Goal: Transaction & Acquisition: Purchase product/service

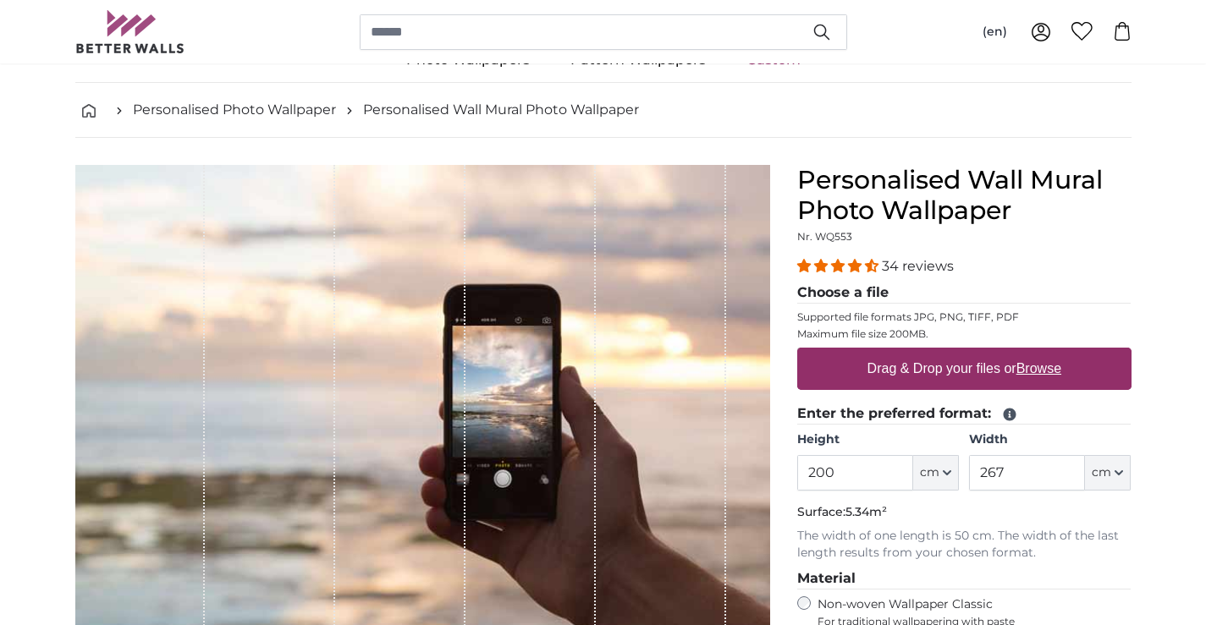
scroll to position [85, 0]
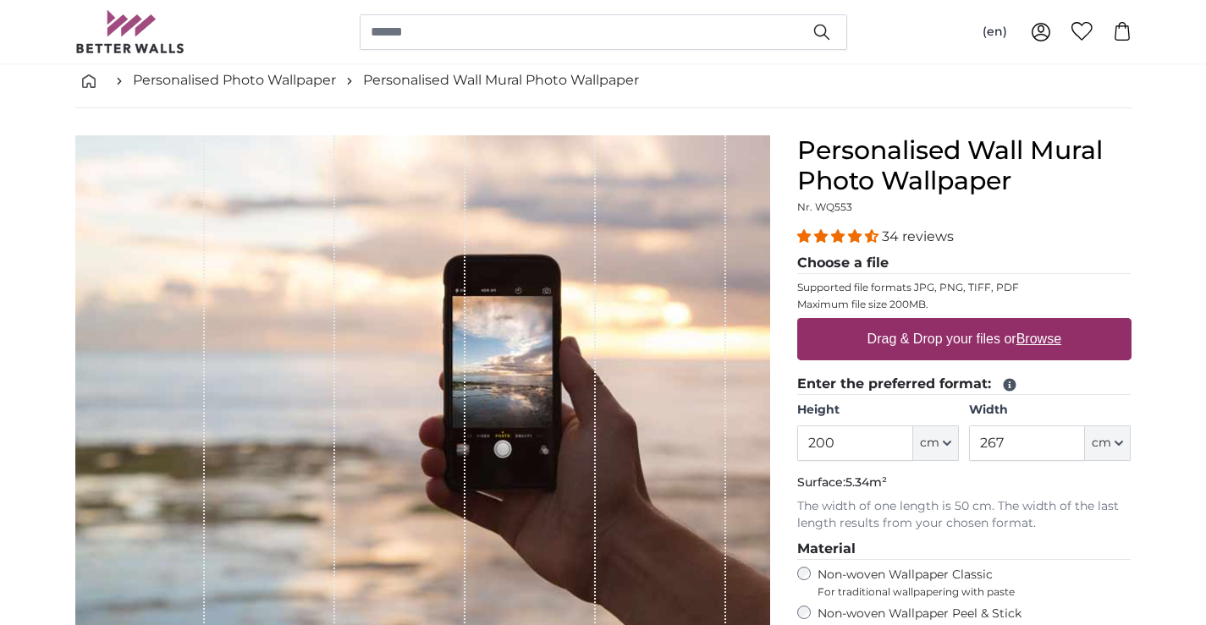
click at [1036, 345] on u "Browse" at bounding box center [1038, 339] width 45 height 14
click at [1036, 323] on input "Drag & Drop your files or Browse" at bounding box center [964, 320] width 334 height 5
type input "**********"
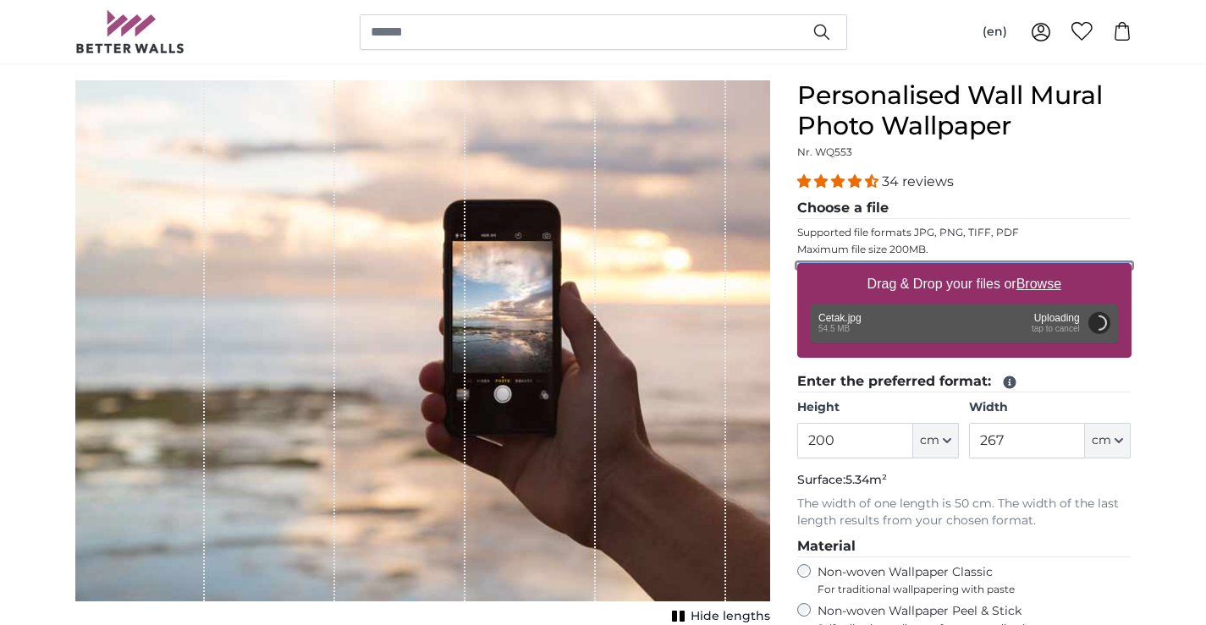
scroll to position [169, 0]
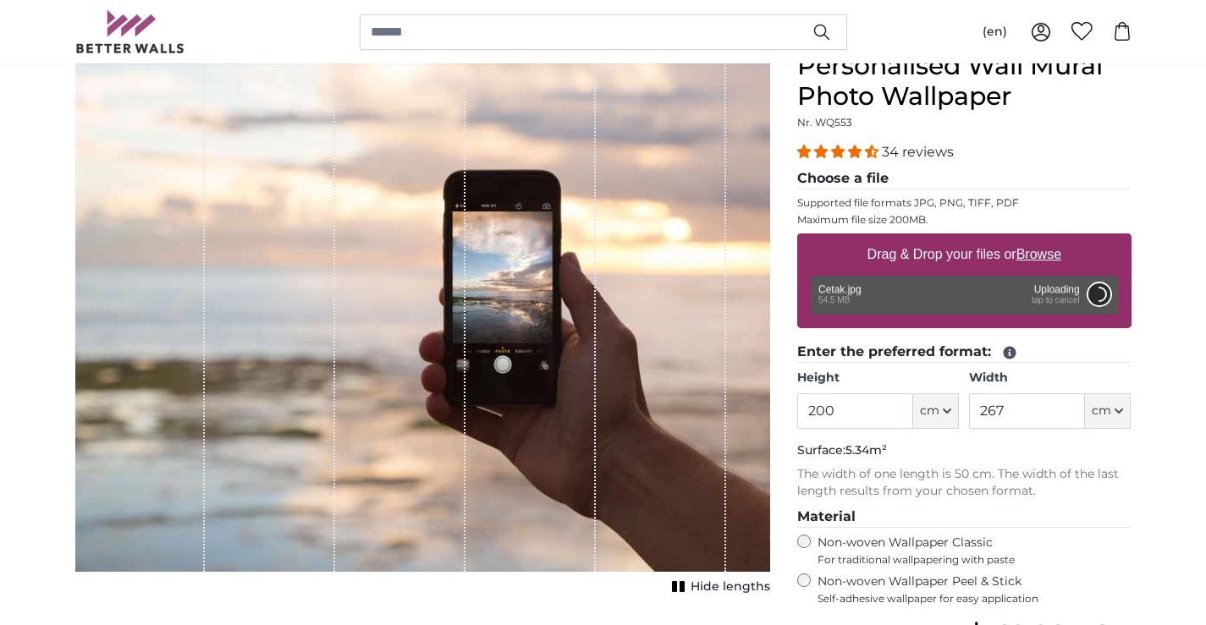
click at [1097, 294] on button "Cancel" at bounding box center [1098, 294] width 22 height 22
click at [1019, 410] on input "267" at bounding box center [1027, 411] width 116 height 36
click at [890, 405] on input "200" at bounding box center [855, 411] width 116 height 36
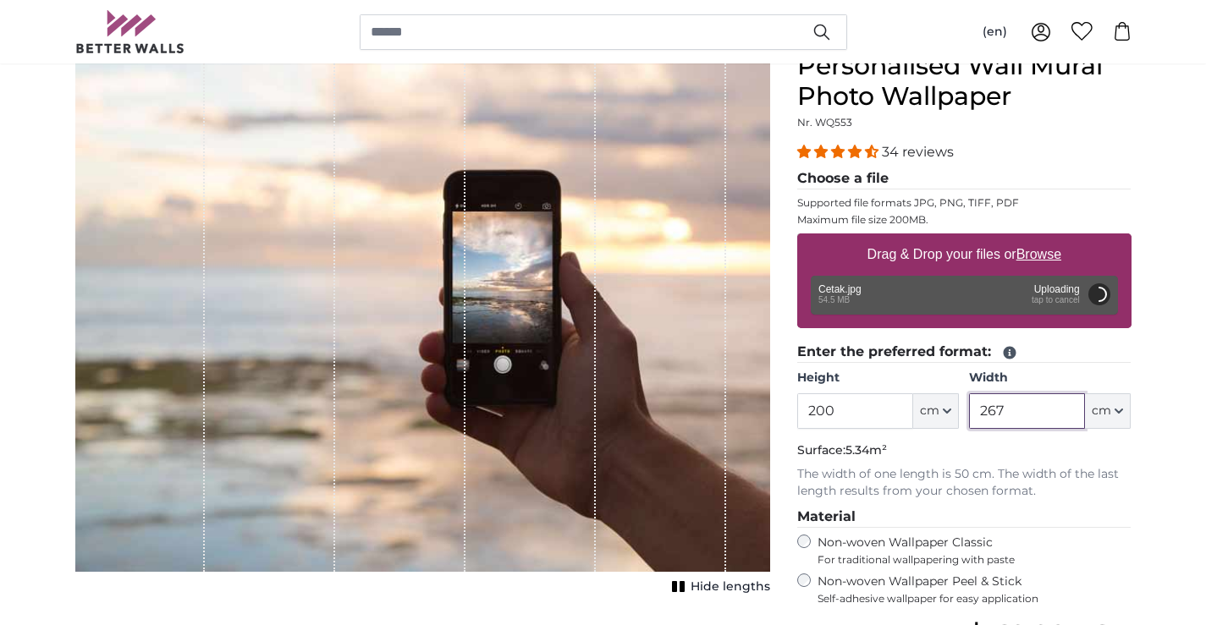
click at [1002, 405] on input "267" at bounding box center [1027, 411] width 116 height 36
click at [856, 402] on input "200" at bounding box center [855, 411] width 116 height 36
click at [1021, 410] on input "267" at bounding box center [1027, 411] width 116 height 36
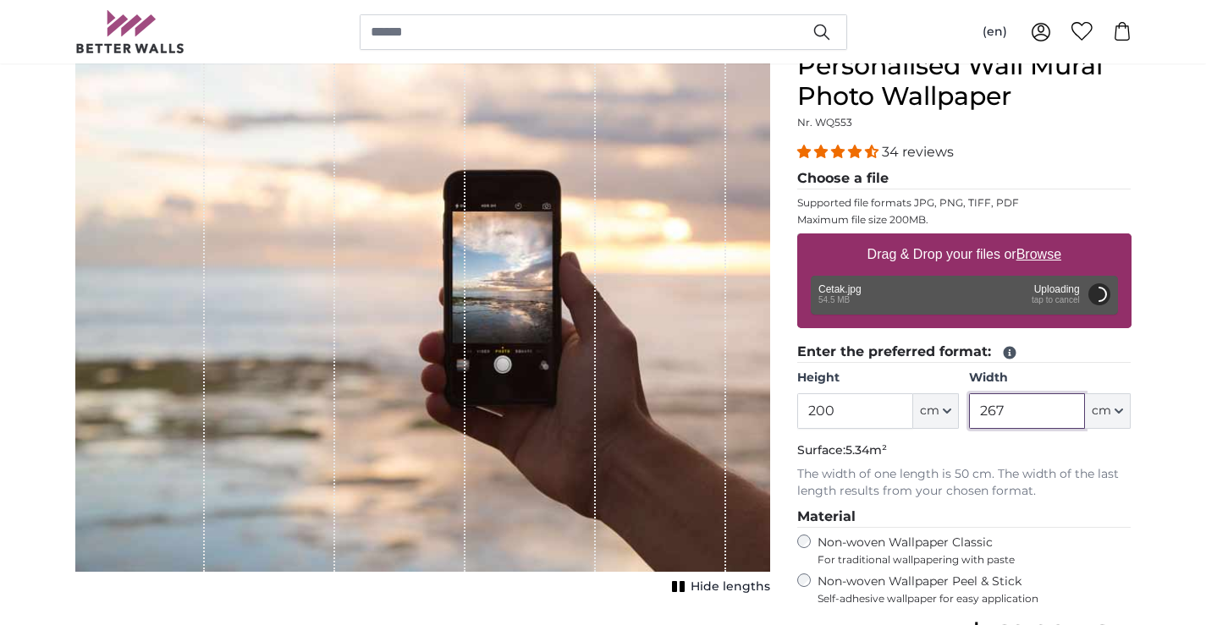
click at [1021, 410] on input "267" at bounding box center [1027, 411] width 116 height 36
click at [898, 403] on input "200" at bounding box center [855, 411] width 116 height 36
click at [870, 406] on input "200" at bounding box center [855, 411] width 116 height 36
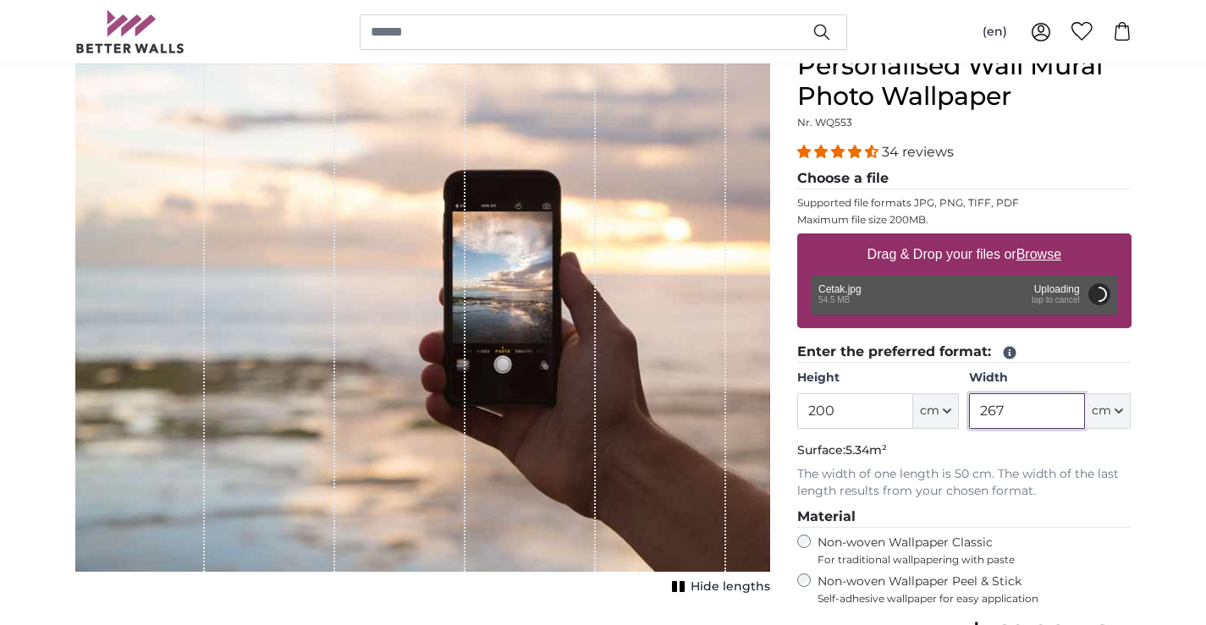
click at [1023, 404] on input "267" at bounding box center [1027, 411] width 116 height 36
click at [852, 402] on input "200" at bounding box center [855, 411] width 116 height 36
click at [999, 403] on input "267" at bounding box center [1027, 411] width 116 height 36
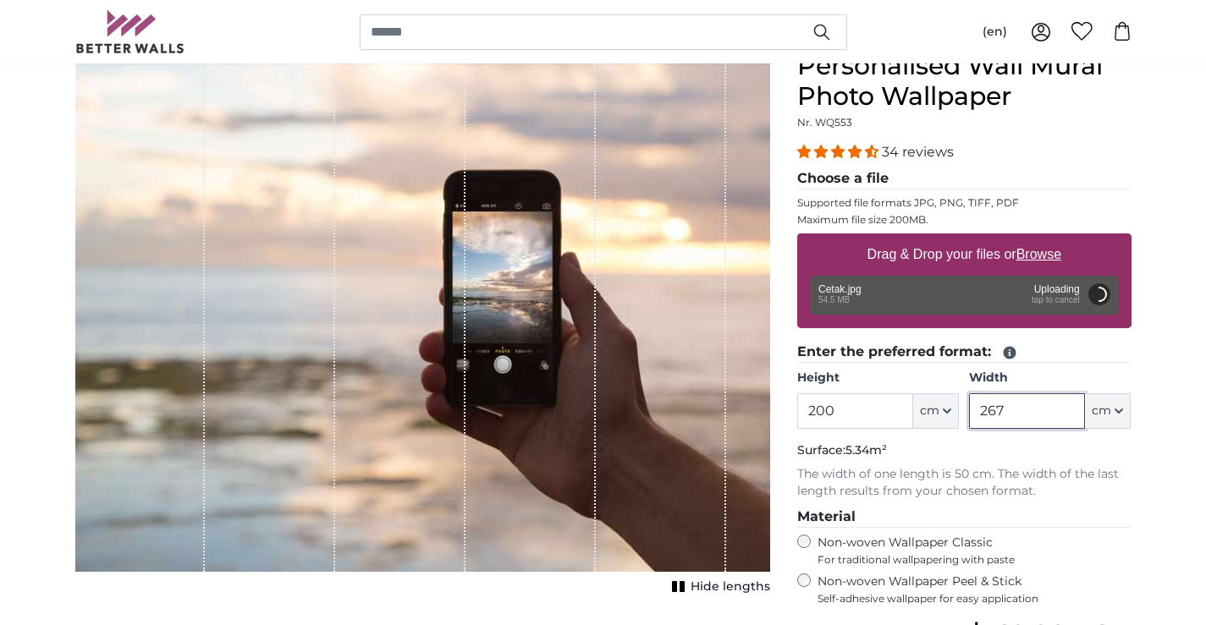
click at [999, 403] on input "267" at bounding box center [1027, 411] width 116 height 36
click at [867, 401] on input "200" at bounding box center [855, 411] width 116 height 36
click at [1006, 399] on input "267" at bounding box center [1027, 411] width 116 height 36
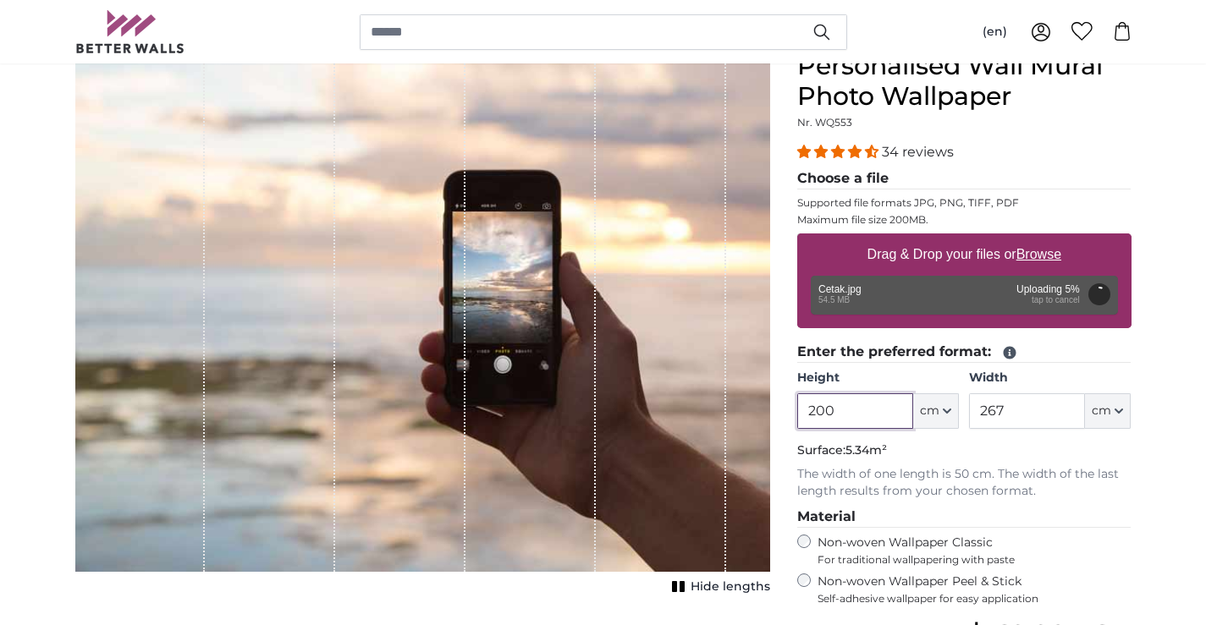
click at [844, 399] on input "200" at bounding box center [855, 411] width 116 height 36
click at [1098, 297] on button "Cancel" at bounding box center [1098, 294] width 22 height 22
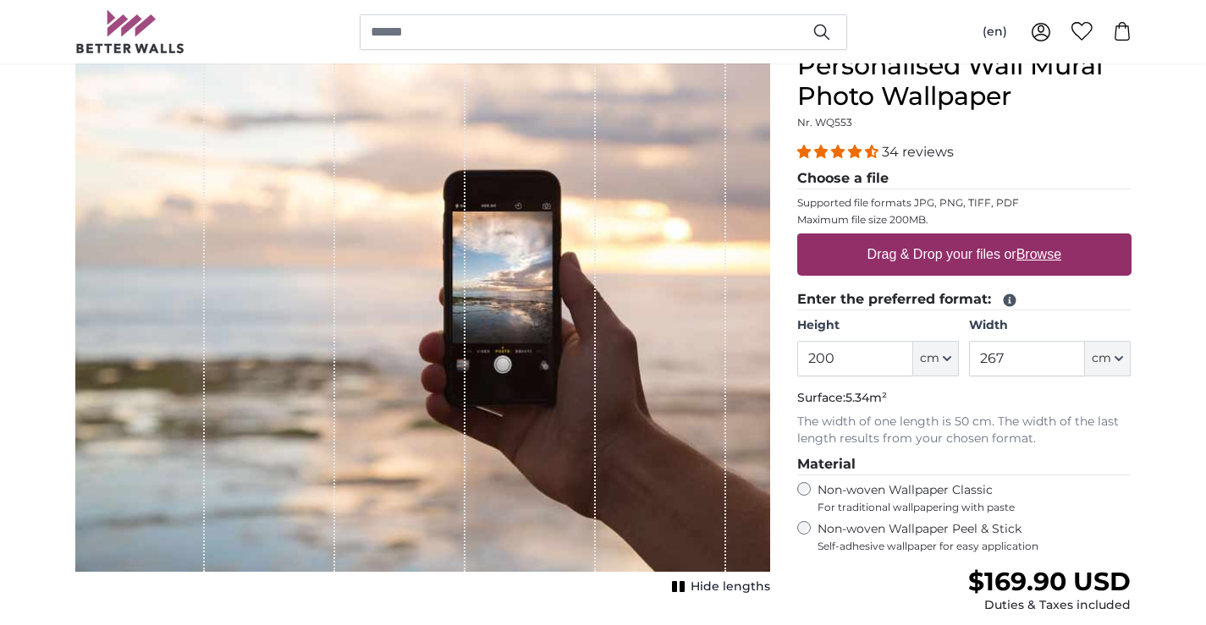
click at [1036, 257] on u "Browse" at bounding box center [1038, 254] width 45 height 14
click at [1036, 239] on input "Drag & Drop your files or Browse" at bounding box center [964, 236] width 334 height 5
type input "**********"
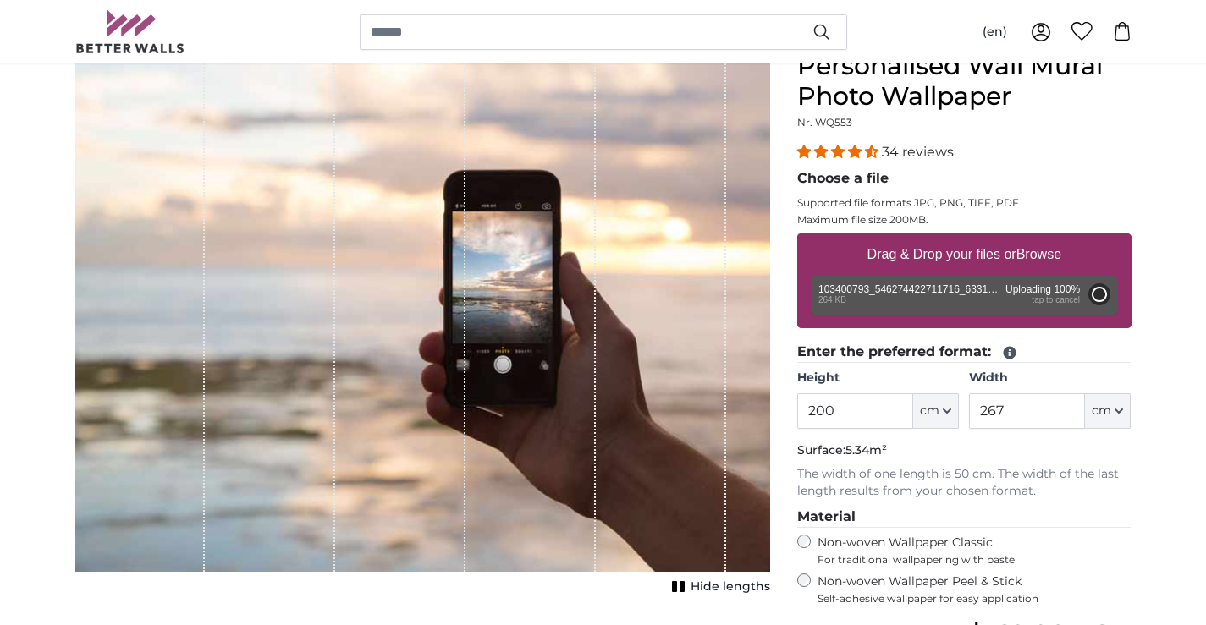
type input "44"
type input "84"
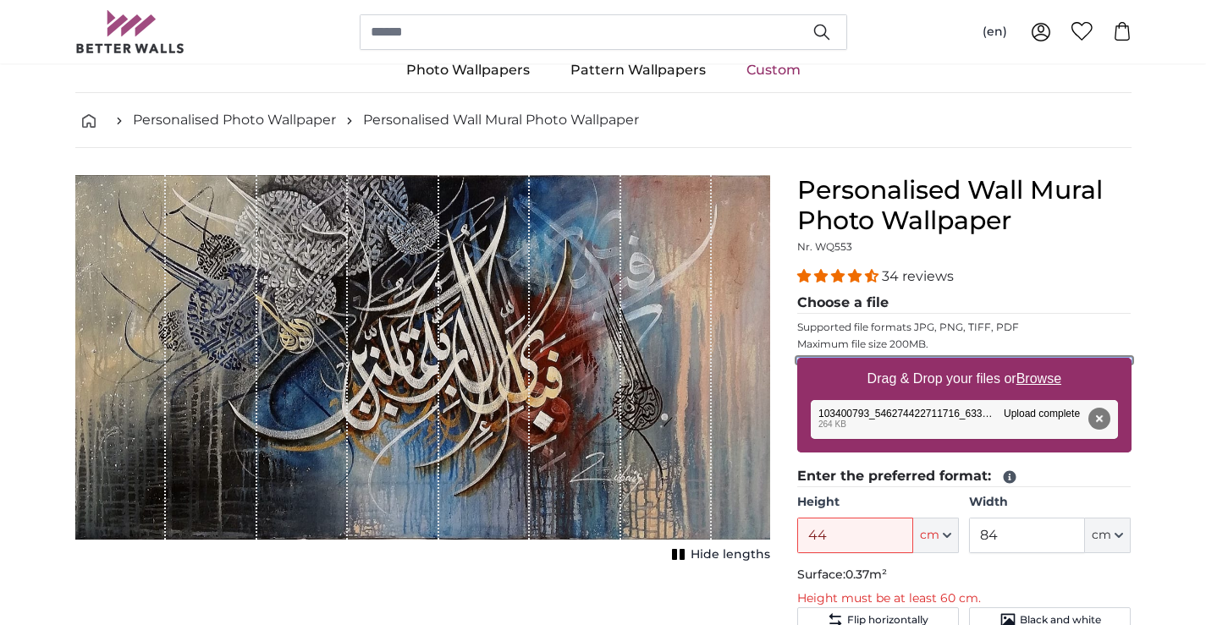
scroll to position [85, 0]
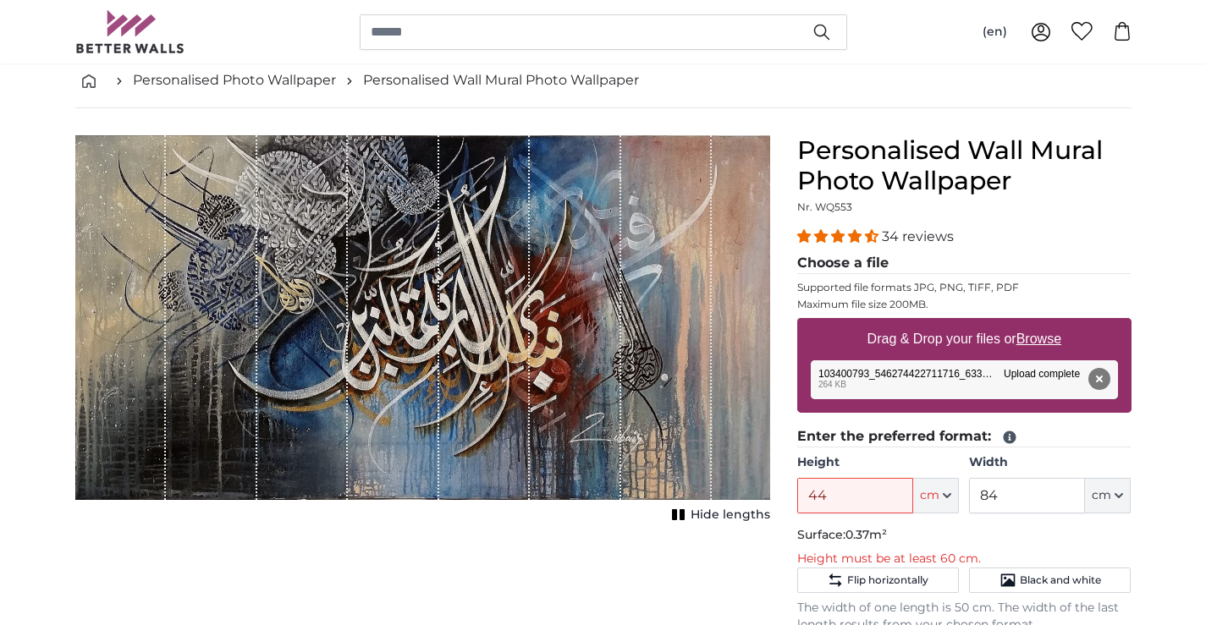
drag, startPoint x: 746, startPoint y: 338, endPoint x: 702, endPoint y: 398, distance: 73.8
click at [702, 398] on div "1 of 1" at bounding box center [422, 317] width 695 height 365
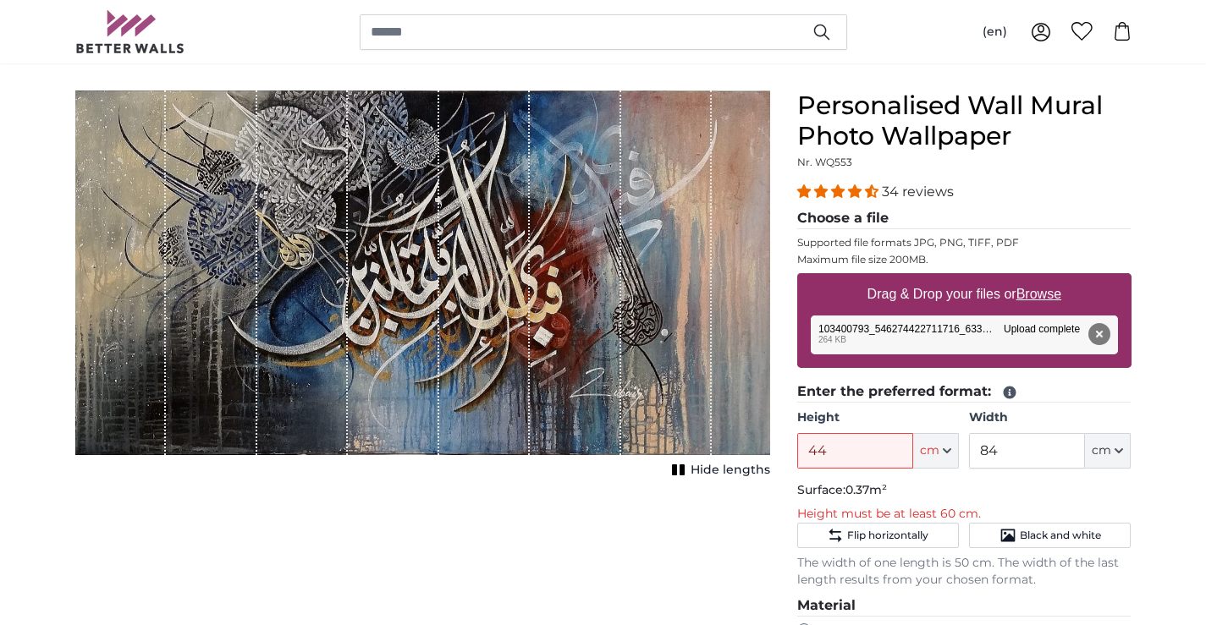
scroll to position [169, 0]
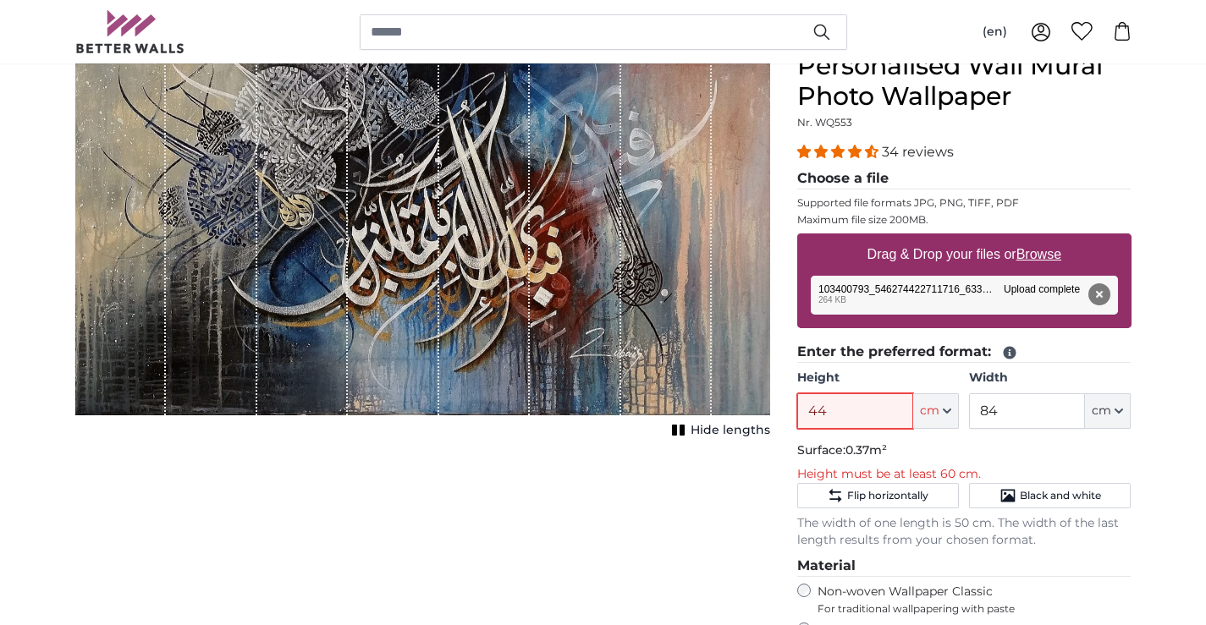
drag, startPoint x: 846, startPoint y: 415, endPoint x: 747, endPoint y: 419, distance: 99.1
click at [747, 419] on product-detail "Cancel Crop image Hide lengths Personalised Wall Mural Photo Wallpaper Nr. WQ55…" at bounding box center [603, 485] width 1083 height 922
type input "50"
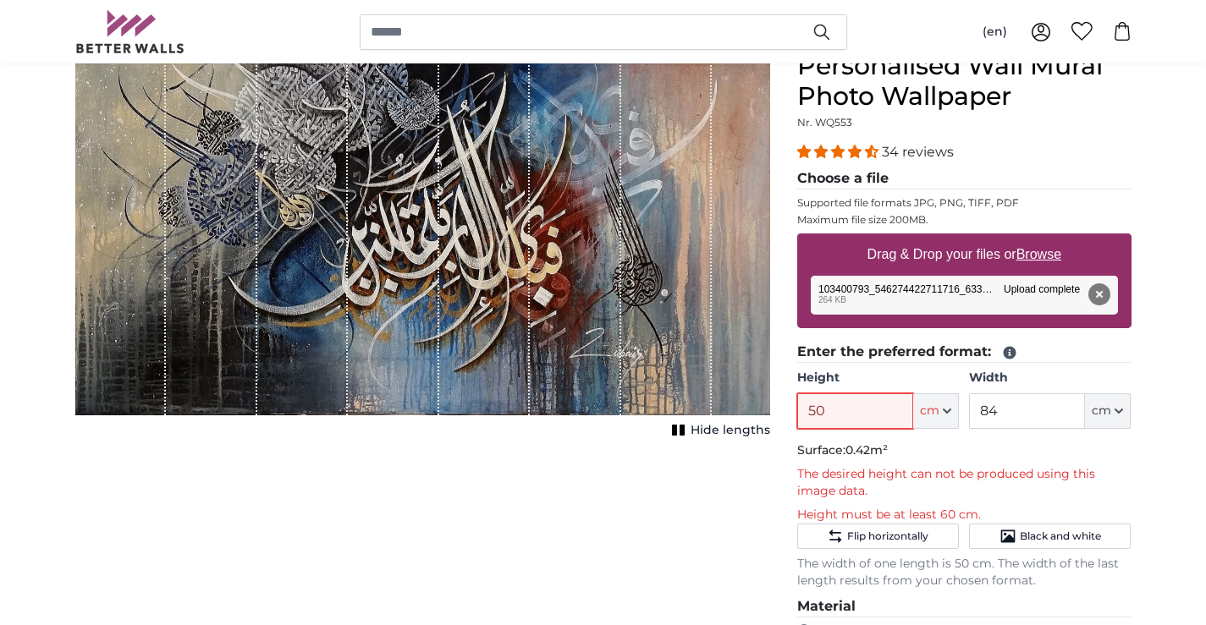
drag, startPoint x: 842, startPoint y: 410, endPoint x: 528, endPoint y: 544, distance: 341.2
click at [528, 544] on product-detail "Cancel Crop image Hide lengths Personalised Wall Mural Photo Wallpaper Nr. WQ55…" at bounding box center [603, 505] width 1083 height 962
type input "500"
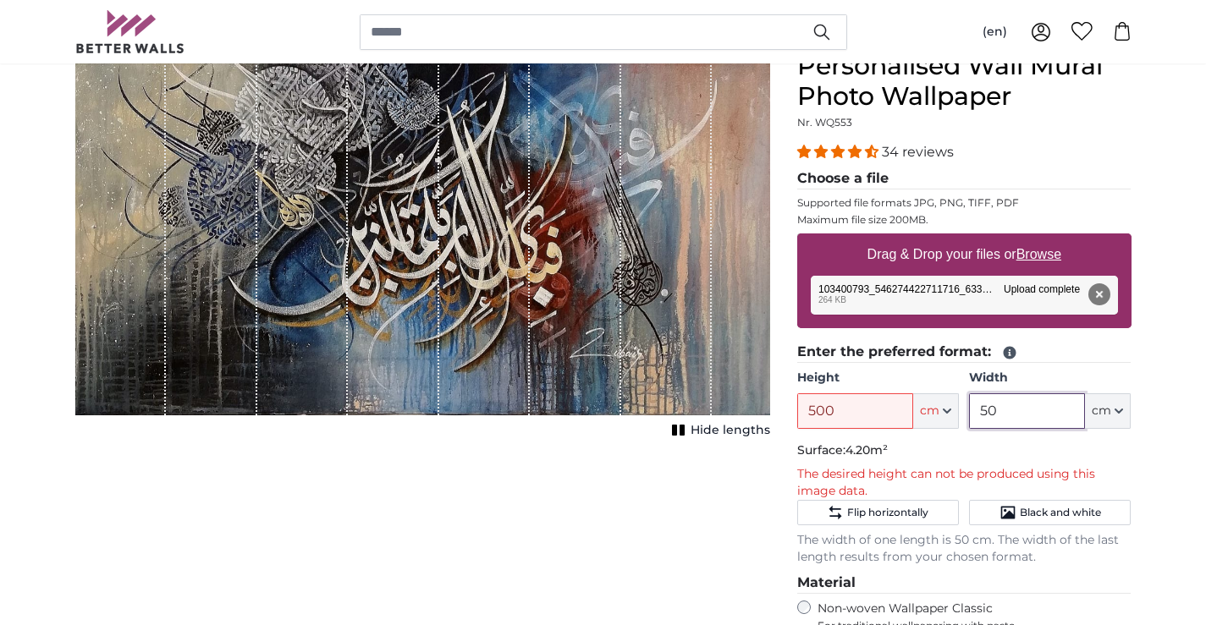
type input "50"
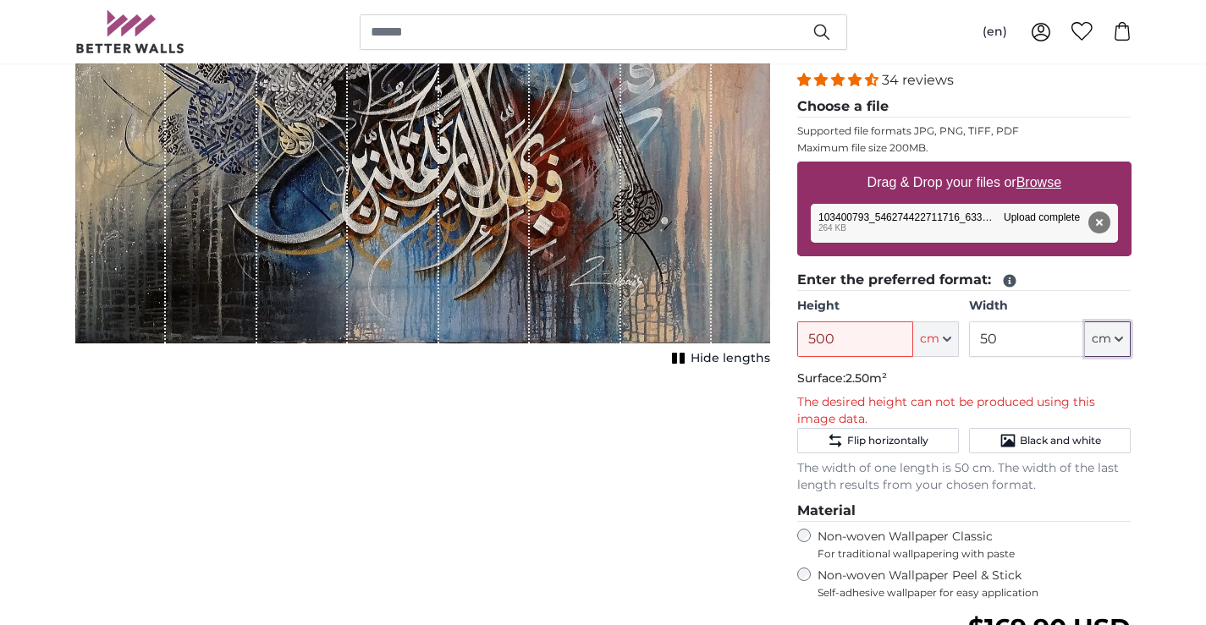
scroll to position [338, 0]
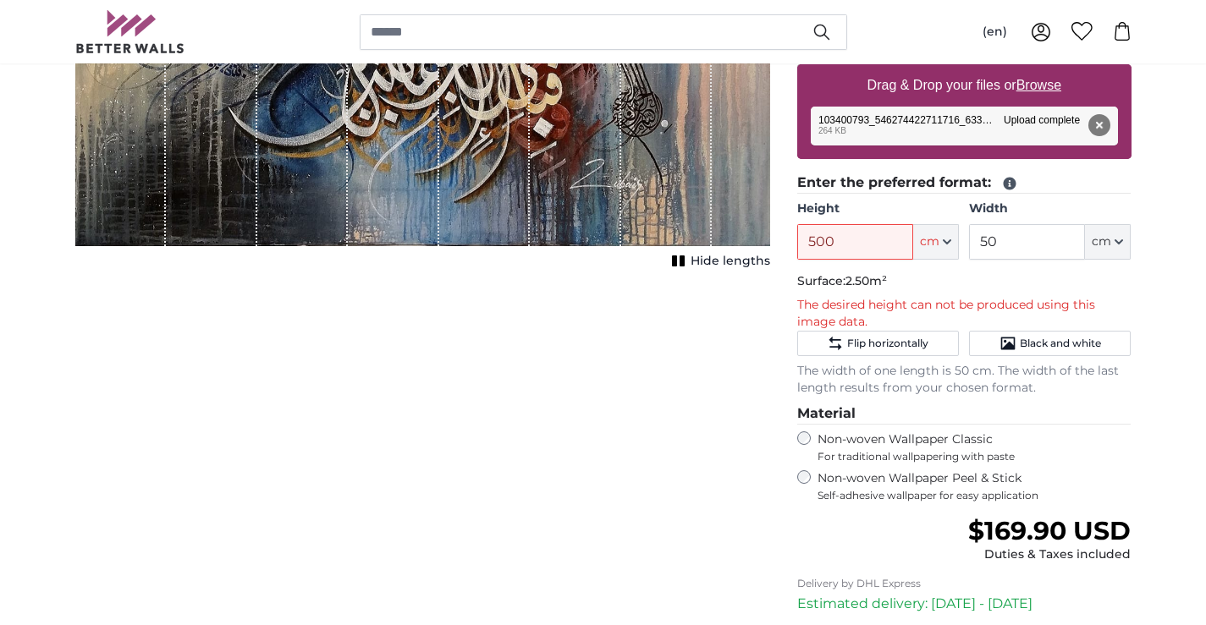
click at [674, 365] on div "Cancel Crop image Hide lengths" at bounding box center [423, 337] width 722 height 911
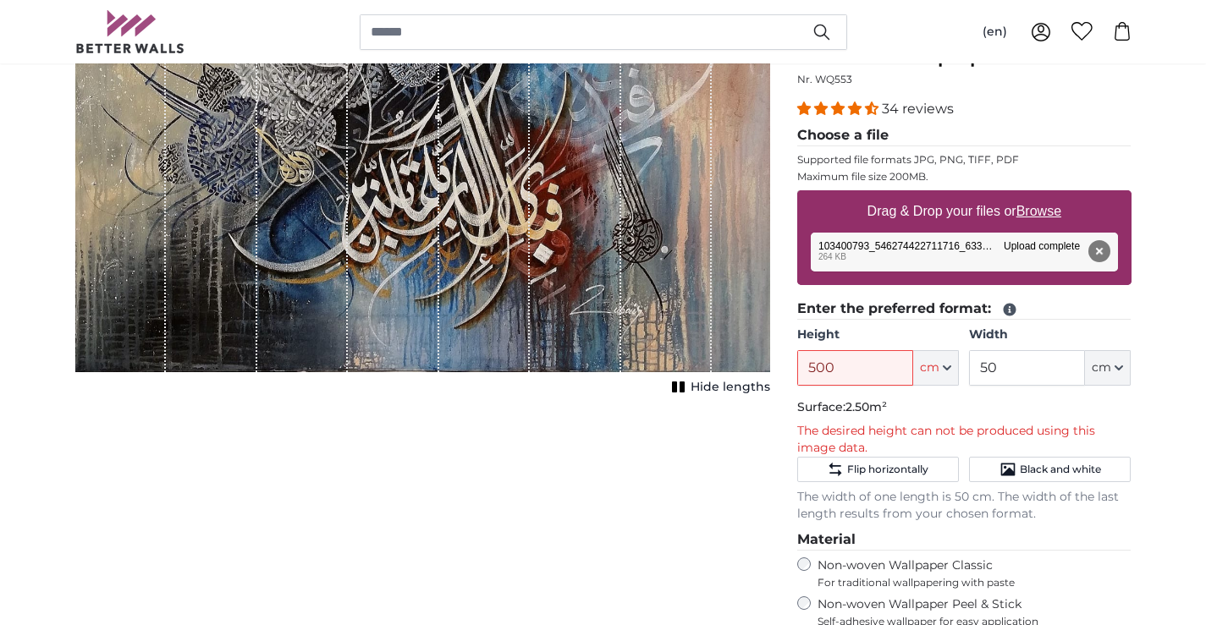
scroll to position [169, 0]
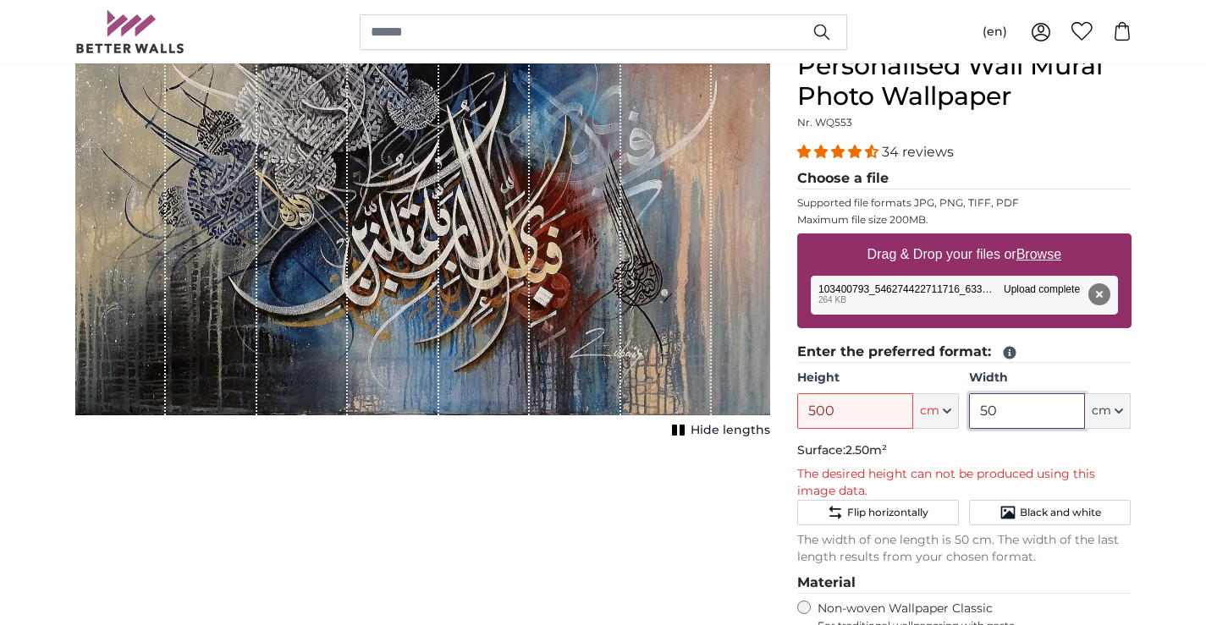
drag, startPoint x: 1032, startPoint y: 406, endPoint x: 1015, endPoint y: 416, distance: 19.7
click at [1028, 408] on input "50" at bounding box center [1027, 411] width 116 height 36
type input "600"
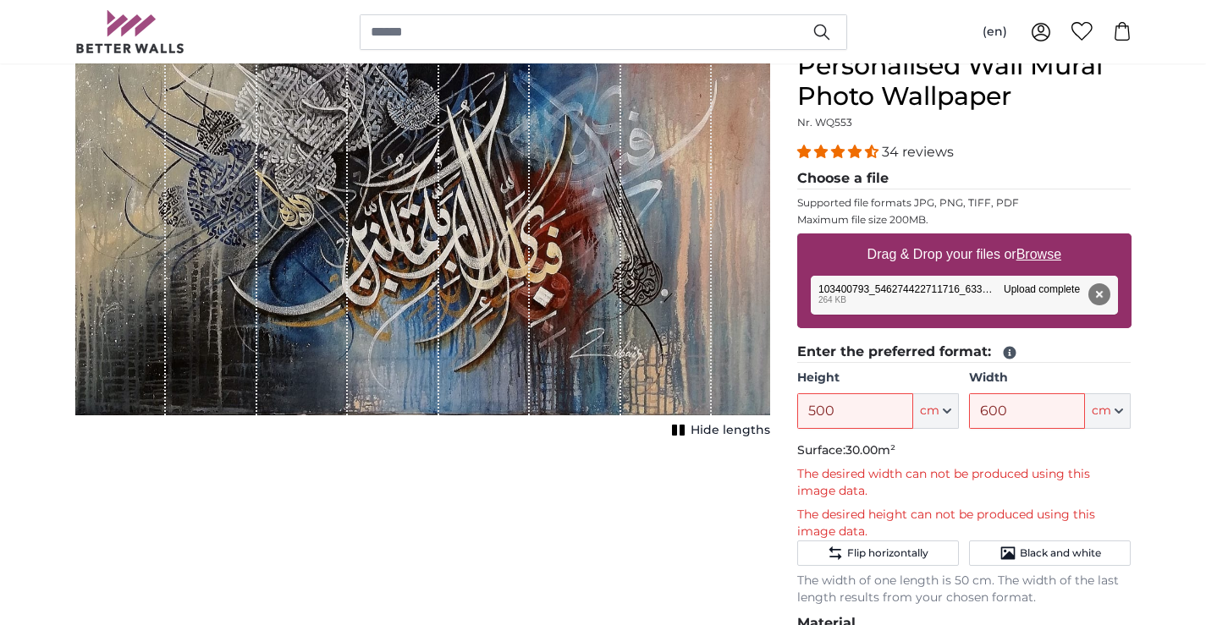
click at [975, 480] on p "The desired width can not be produced using this image data." at bounding box center [964, 483] width 334 height 34
drag, startPoint x: 338, startPoint y: 258, endPoint x: 430, endPoint y: 301, distance: 101.8
click at [430, 301] on div "1 of 1" at bounding box center [422, 233] width 695 height 365
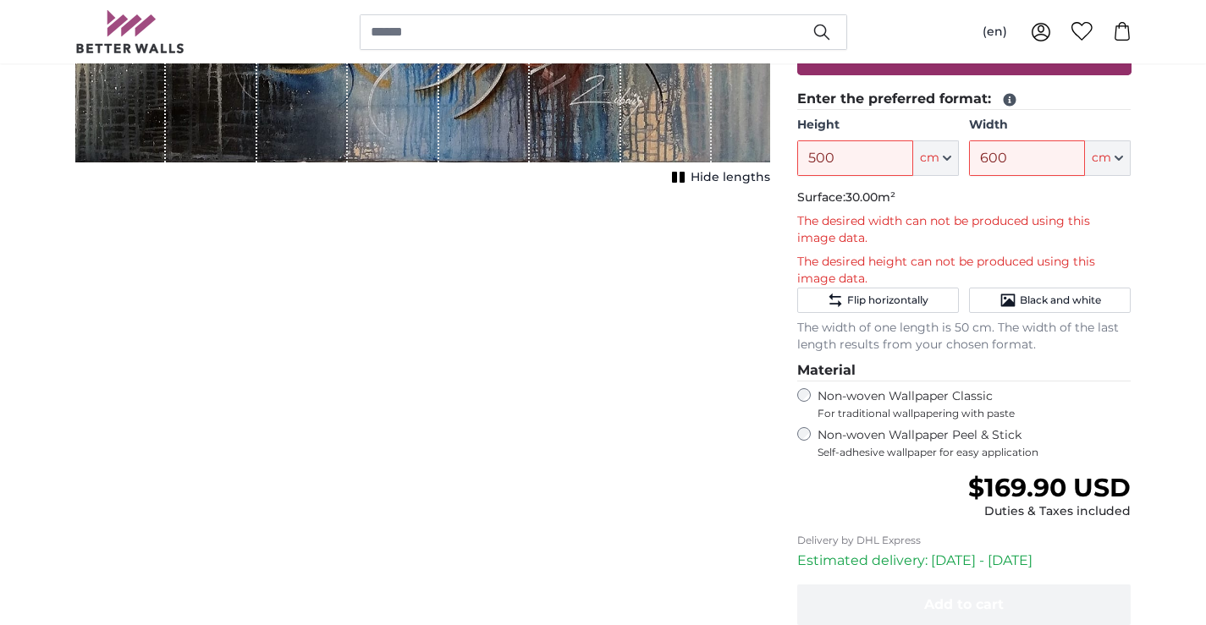
scroll to position [423, 0]
click at [811, 435] on div "Non-woven Wallpaper Peel & Stick Self-adhesive wallpaper for easy application" at bounding box center [964, 442] width 334 height 32
click at [812, 388] on div "Non-woven Wallpaper Classic For traditional wallpapering with paste" at bounding box center [964, 404] width 334 height 32
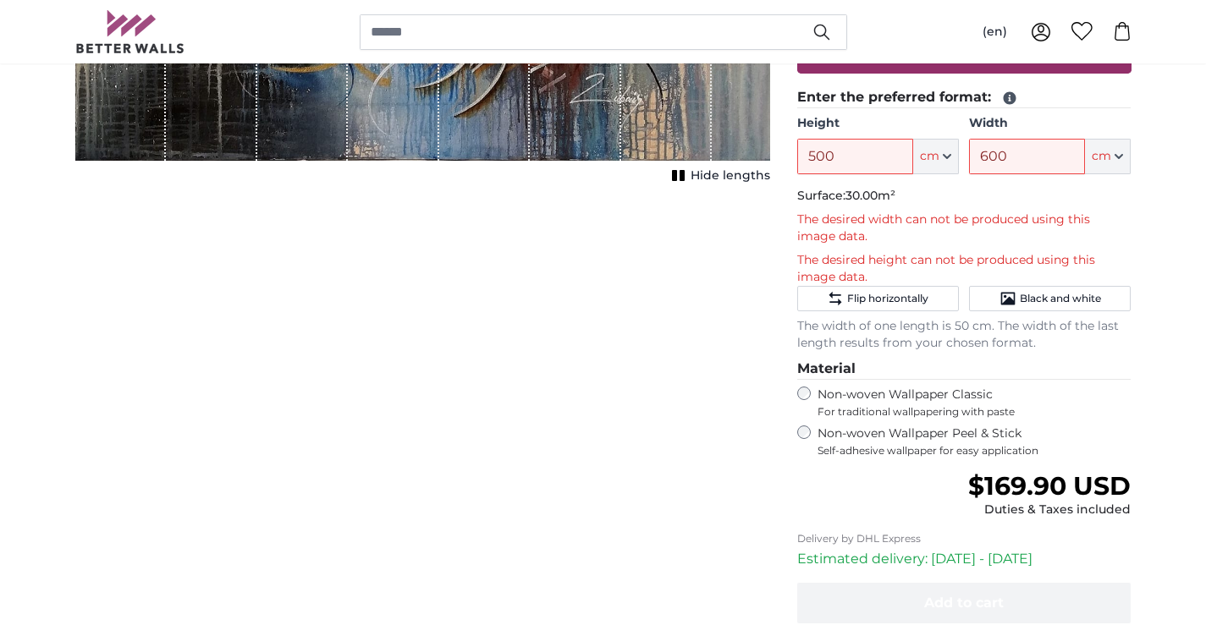
scroll to position [423, 0]
click at [888, 300] on span "Flip horizontally" at bounding box center [887, 300] width 81 height 14
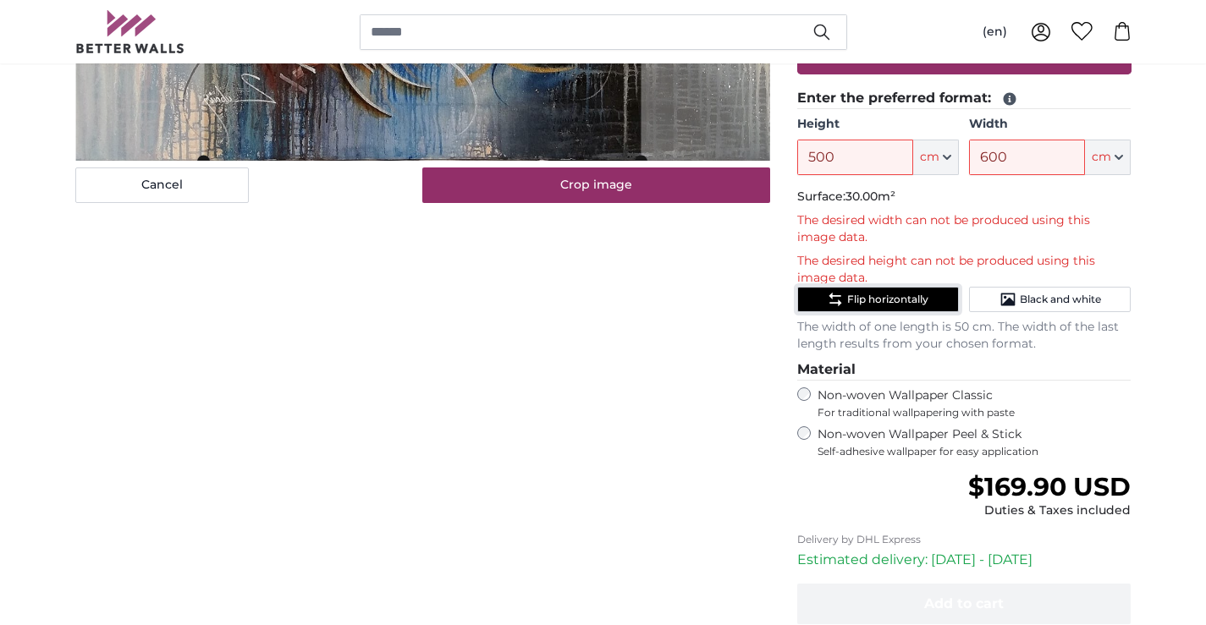
click at [888, 300] on span "Flip horizontally" at bounding box center [887, 300] width 81 height 14
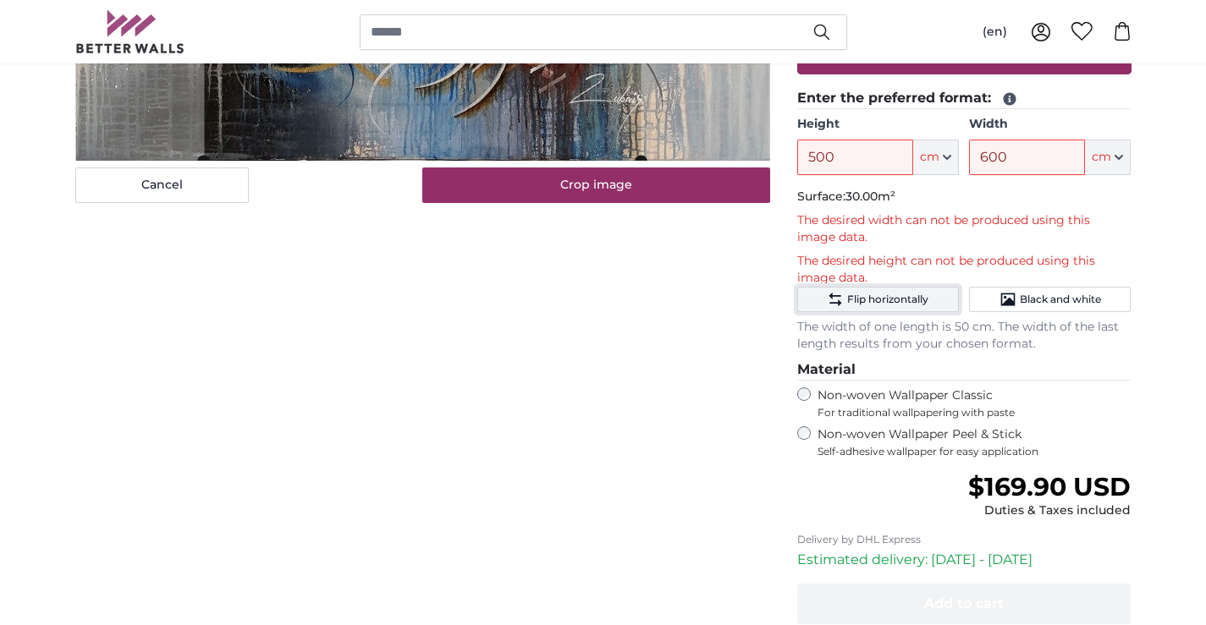
click at [888, 300] on span "Flip horizontally" at bounding box center [887, 300] width 81 height 14
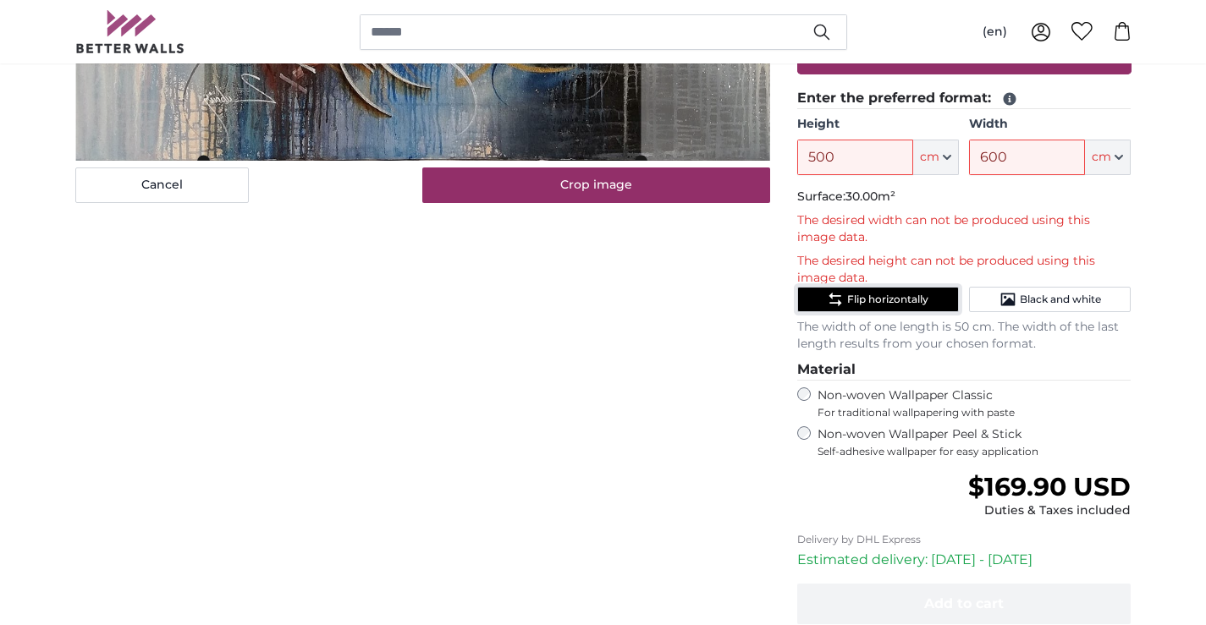
click at [888, 300] on span "Flip horizontally" at bounding box center [887, 300] width 81 height 14
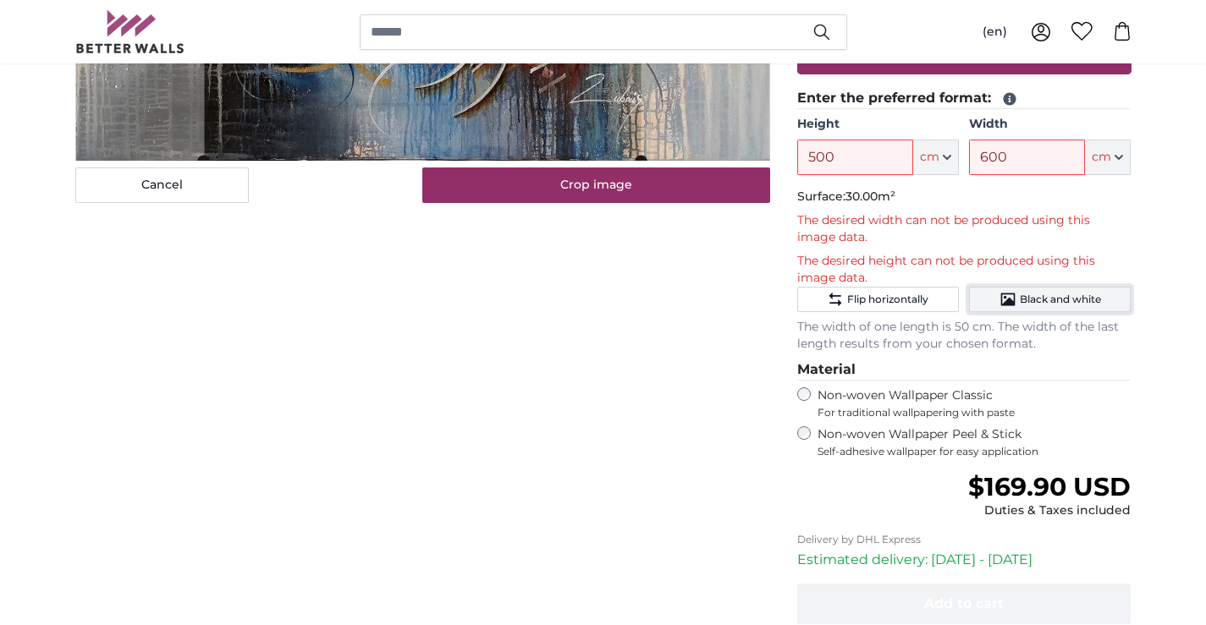
click at [1003, 311] on button "Black and white" at bounding box center [1050, 299] width 162 height 25
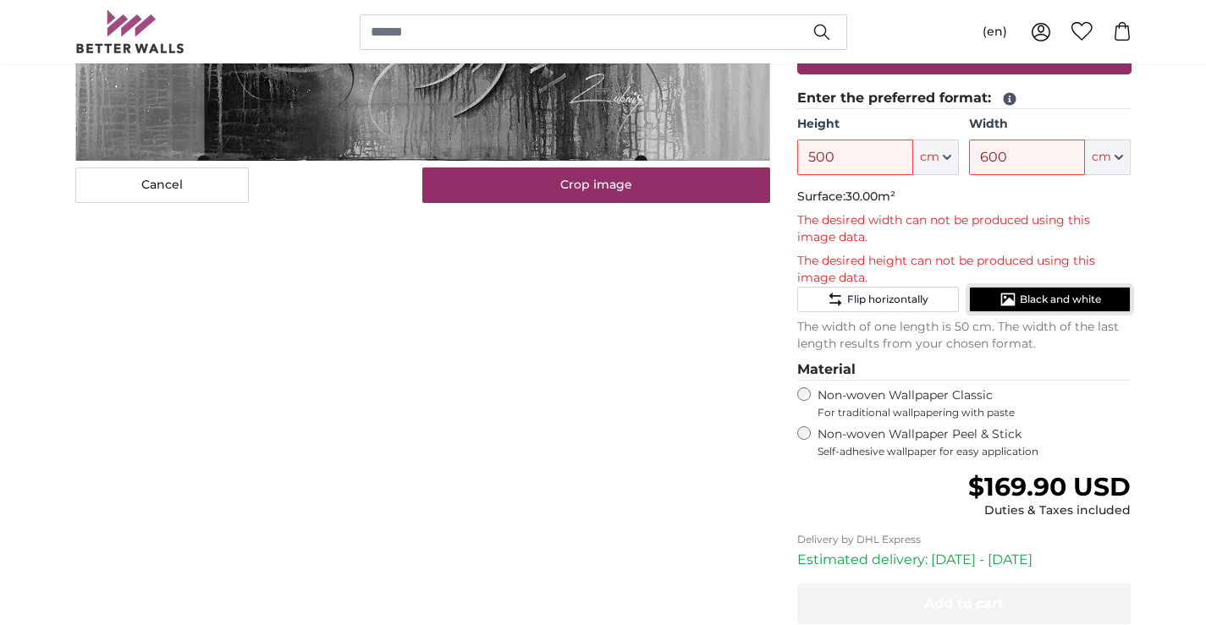
click at [1003, 311] on button "Black and white" at bounding box center [1050, 299] width 162 height 25
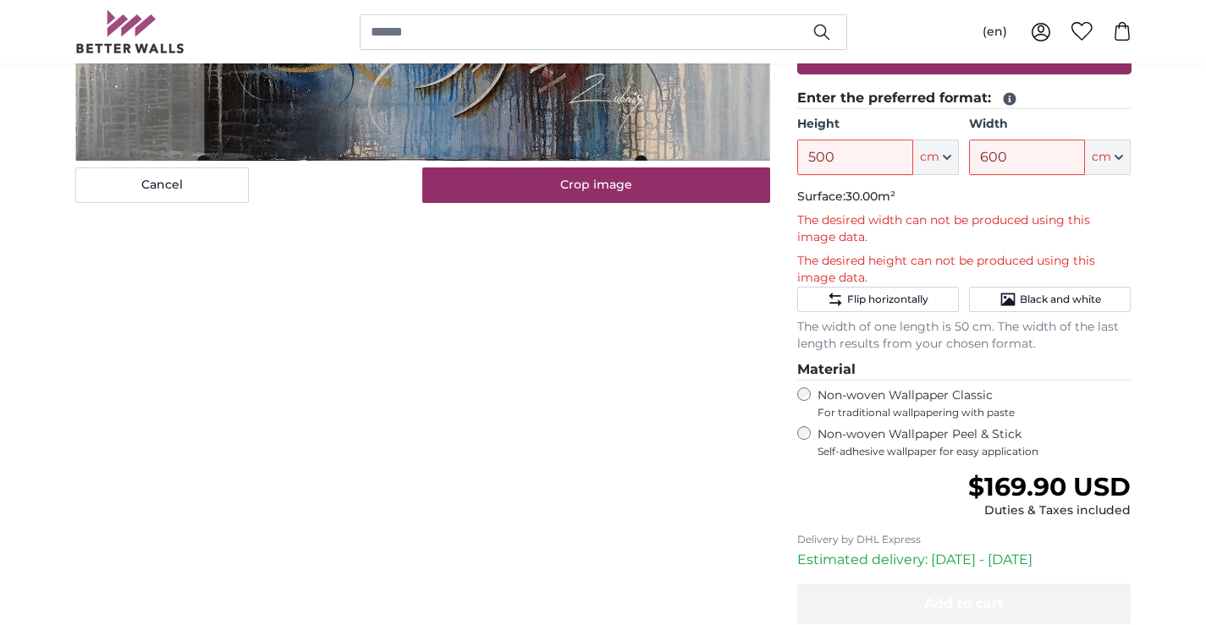
click at [875, 258] on p "The desired height can not be produced using this image data." at bounding box center [964, 270] width 334 height 34
click at [873, 283] on p "The desired height can not be produced using this image data." at bounding box center [964, 270] width 334 height 34
click at [944, 161] on icon "button" at bounding box center [947, 157] width 8 height 8
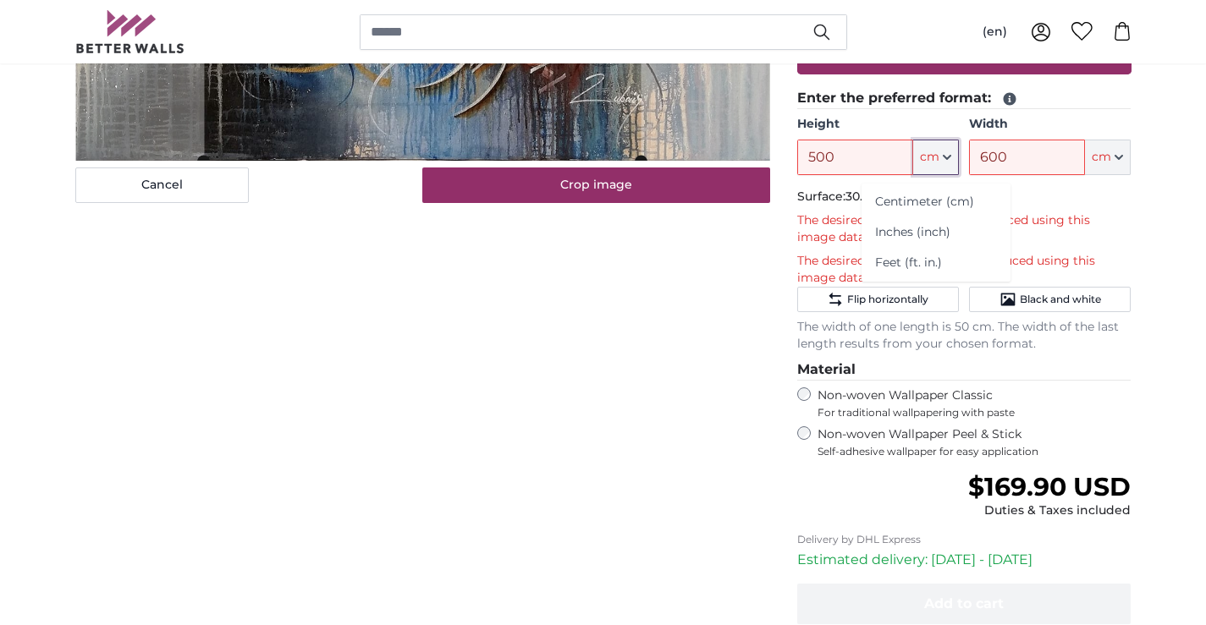
click at [944, 161] on icon "button" at bounding box center [947, 157] width 8 height 8
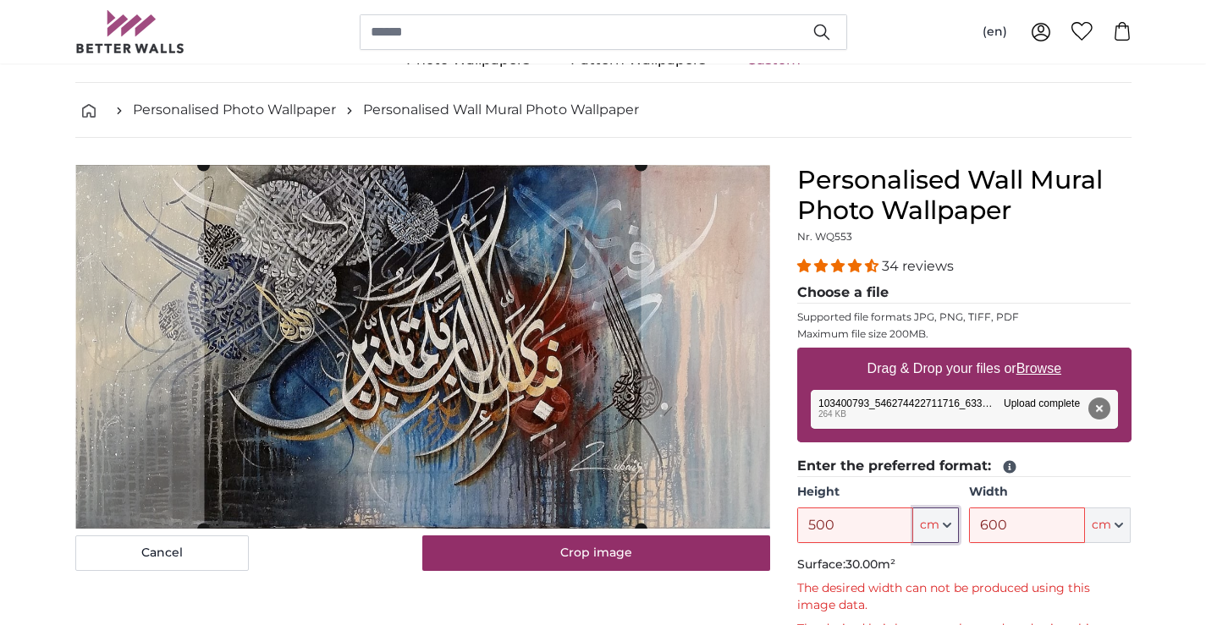
scroll to position [85, 0]
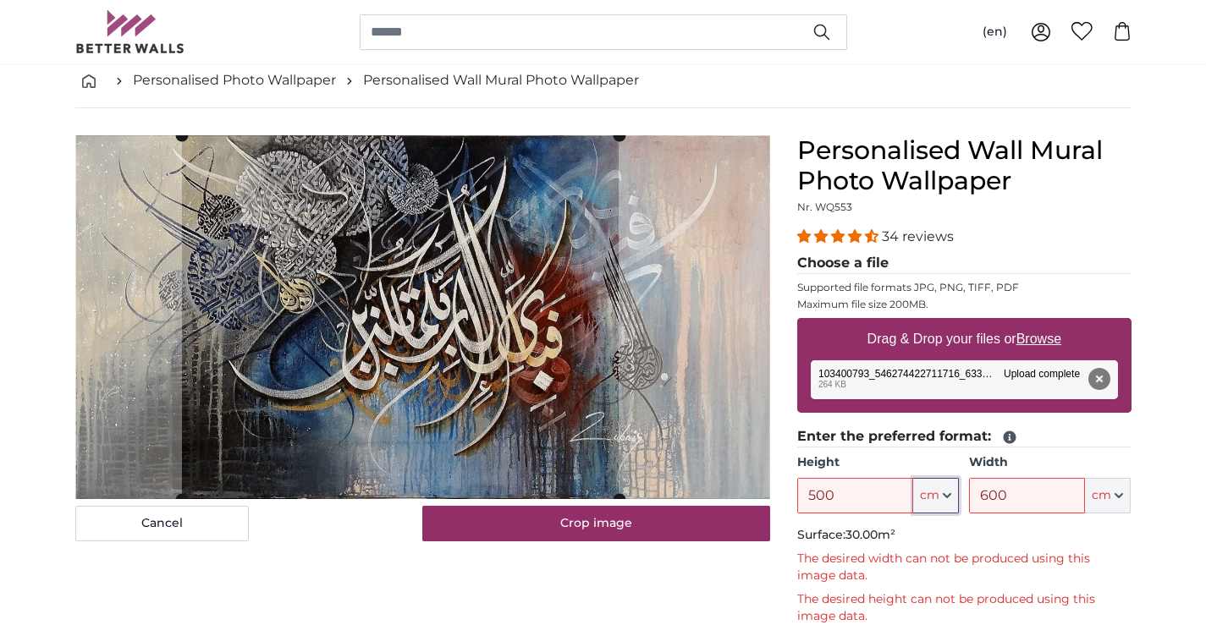
click at [475, 396] on cropper-handle at bounding box center [400, 317] width 437 height 364
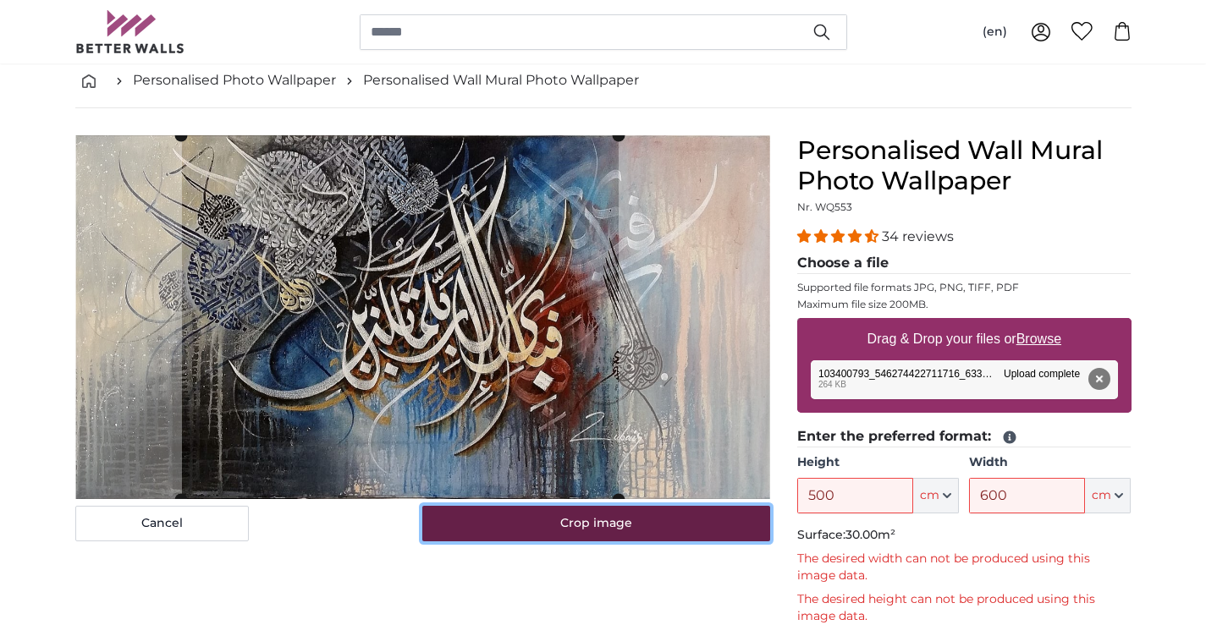
click at [549, 527] on button "Crop image" at bounding box center [596, 524] width 348 height 36
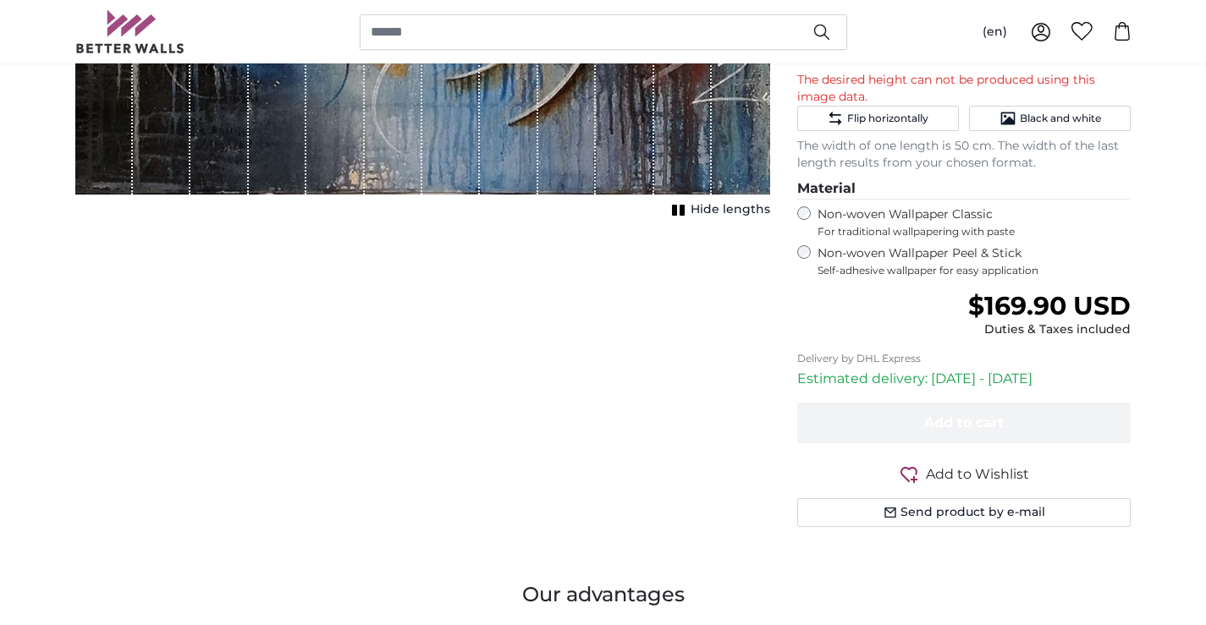
scroll to position [762, 0]
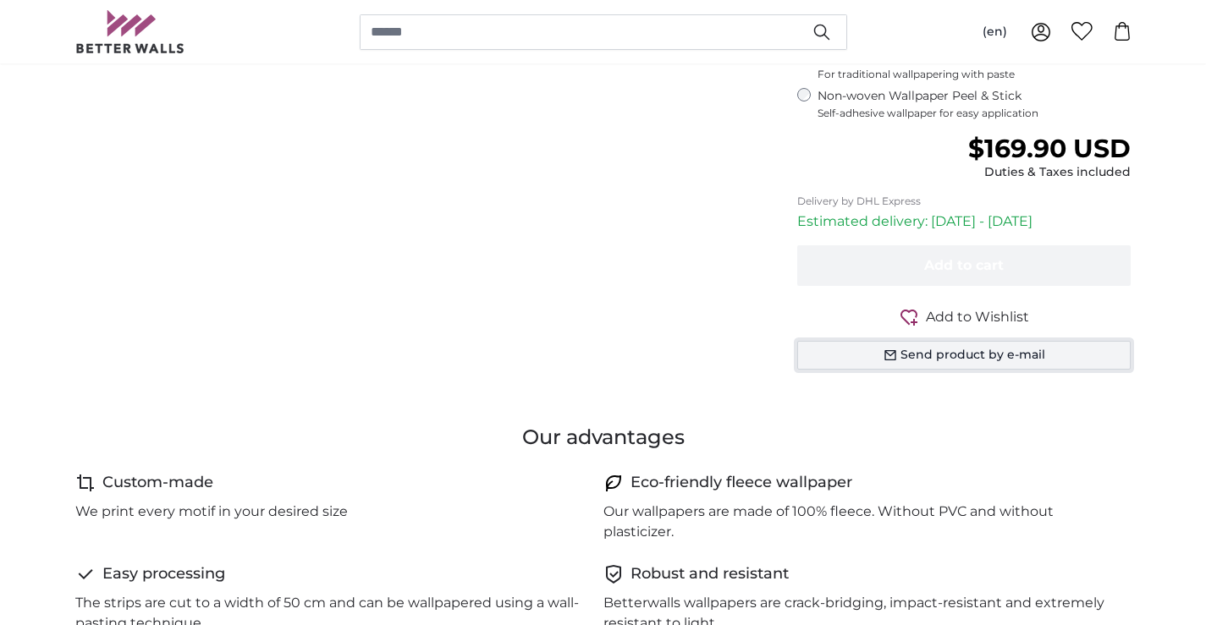
click at [912, 350] on button "Send product by e-mail" at bounding box center [964, 355] width 334 height 29
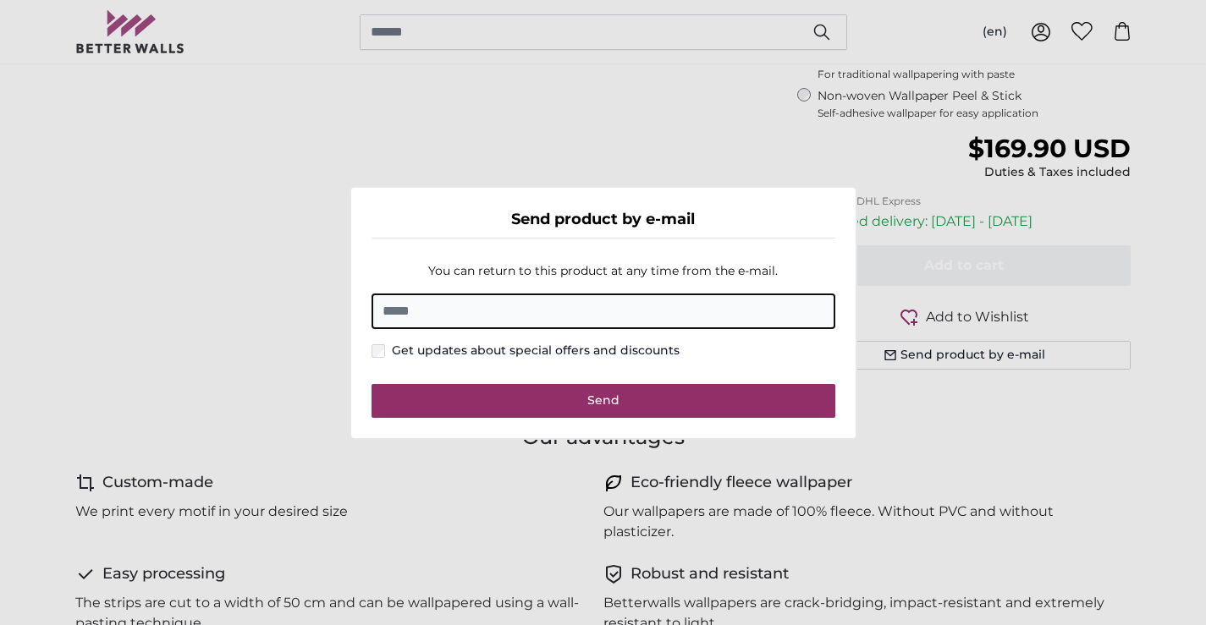
click at [857, 440] on dialog "Send product by e-mail You can return to this product at any time from the e-ma…" at bounding box center [603, 313] width 508 height 254
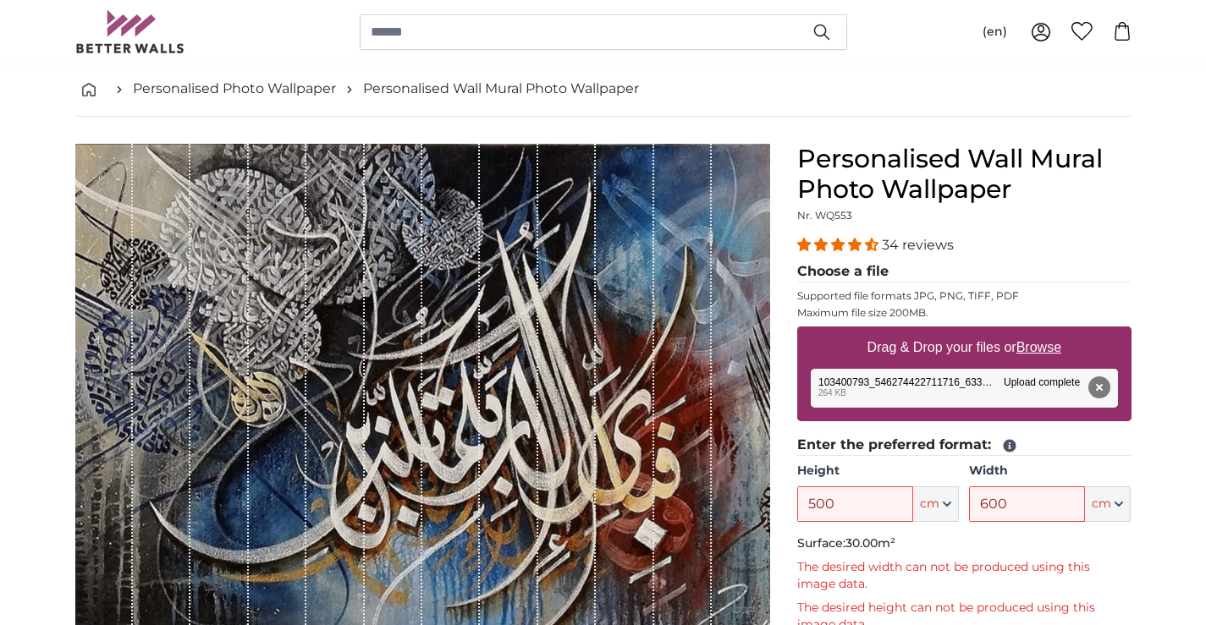
scroll to position [0, 0]
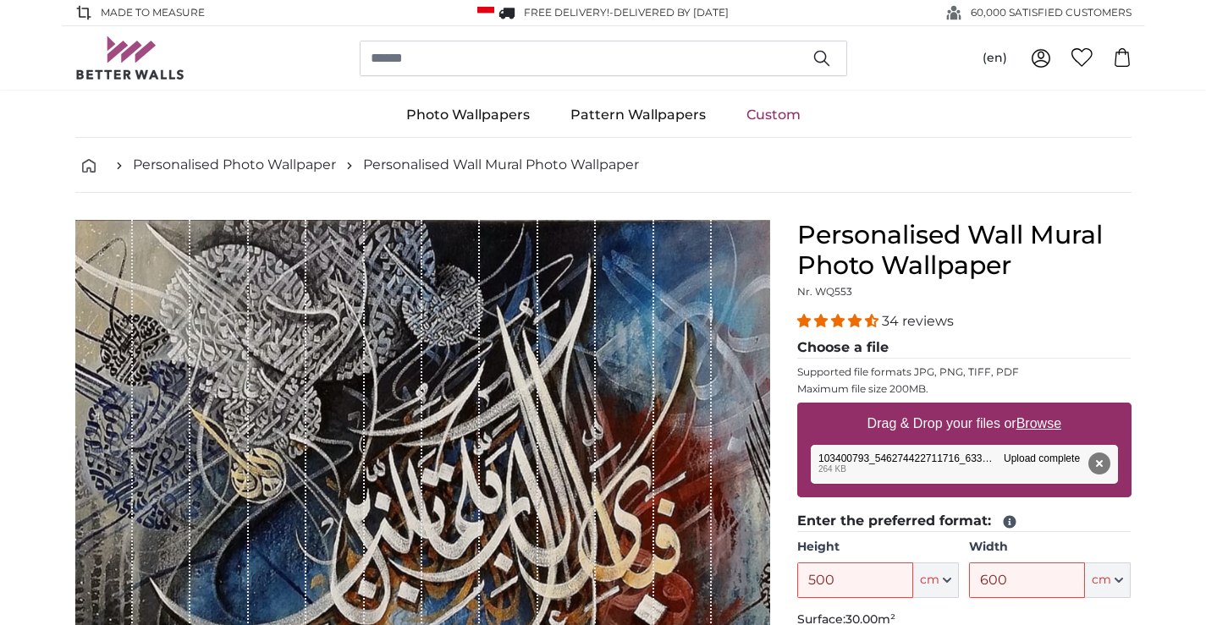
click at [872, 322] on span "4.32 stars" at bounding box center [872, 321] width 14 height 14
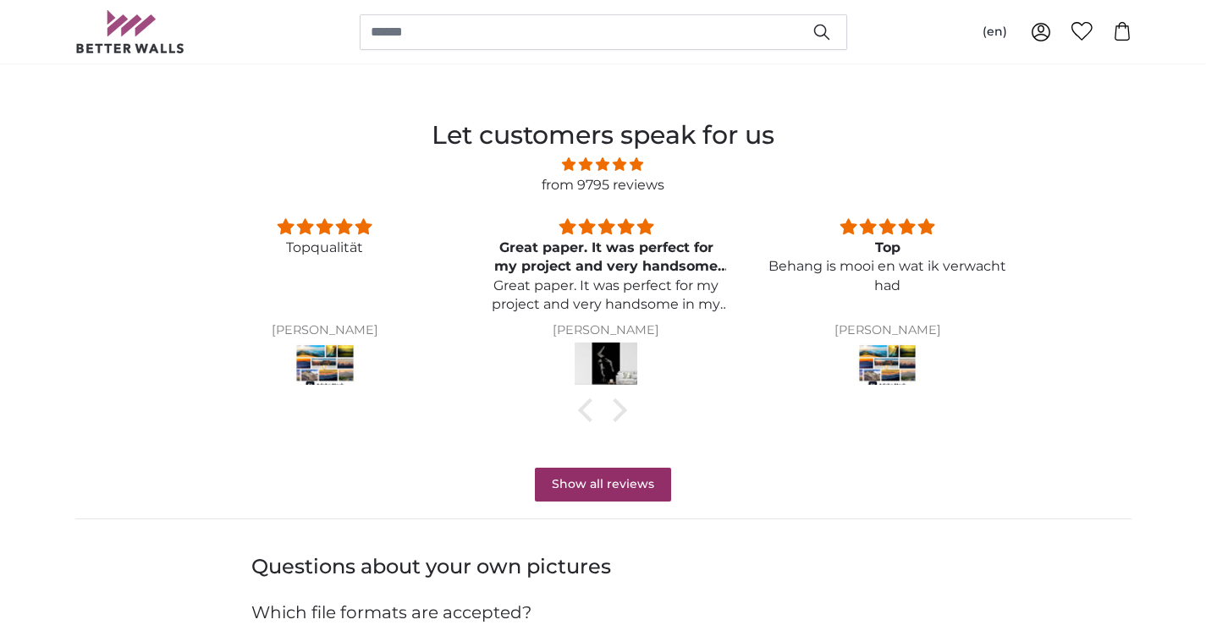
scroll to position [1507, 0]
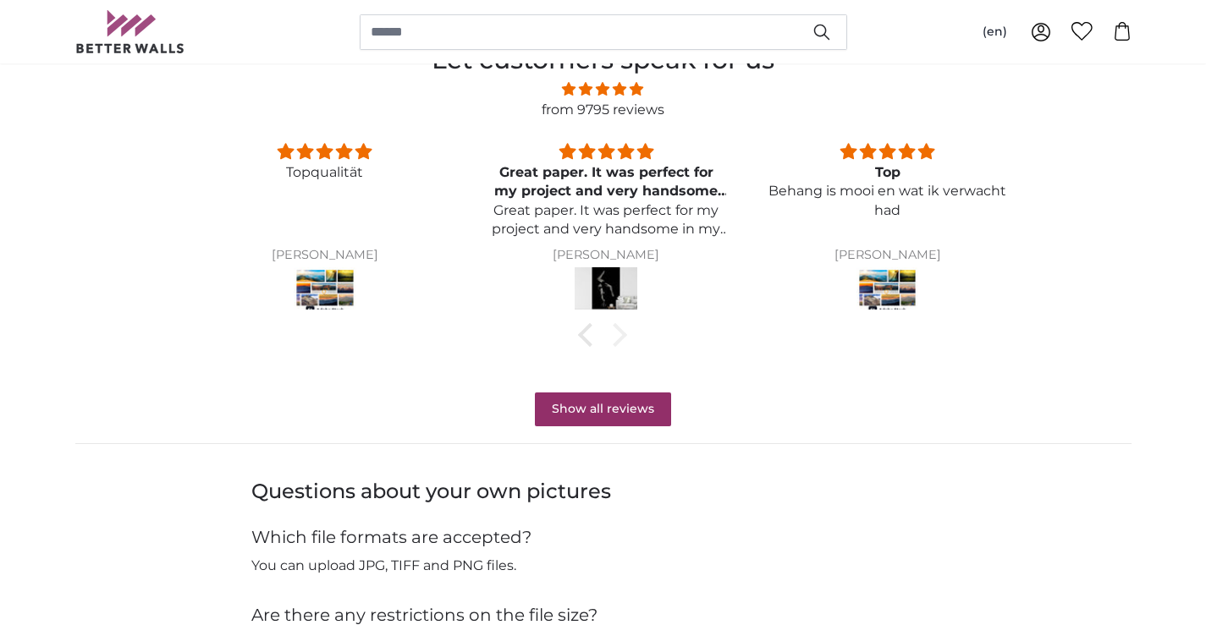
click at [625, 337] on div at bounding box center [615, 335] width 24 height 24
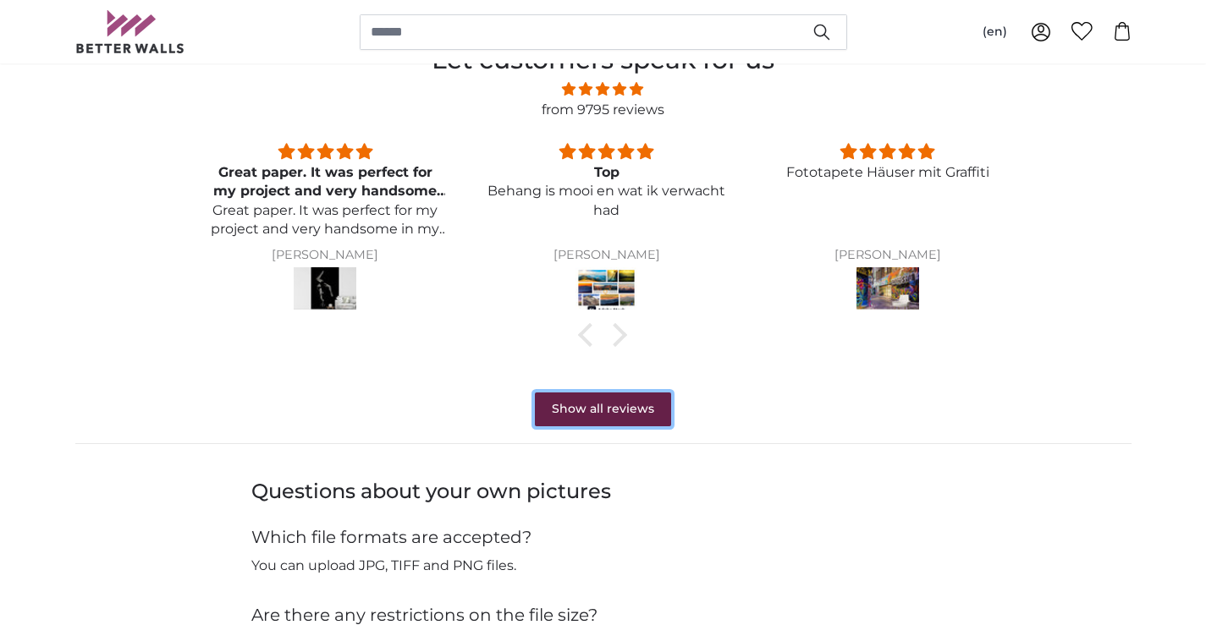
click at [619, 394] on link "Show all reviews" at bounding box center [603, 410] width 136 height 34
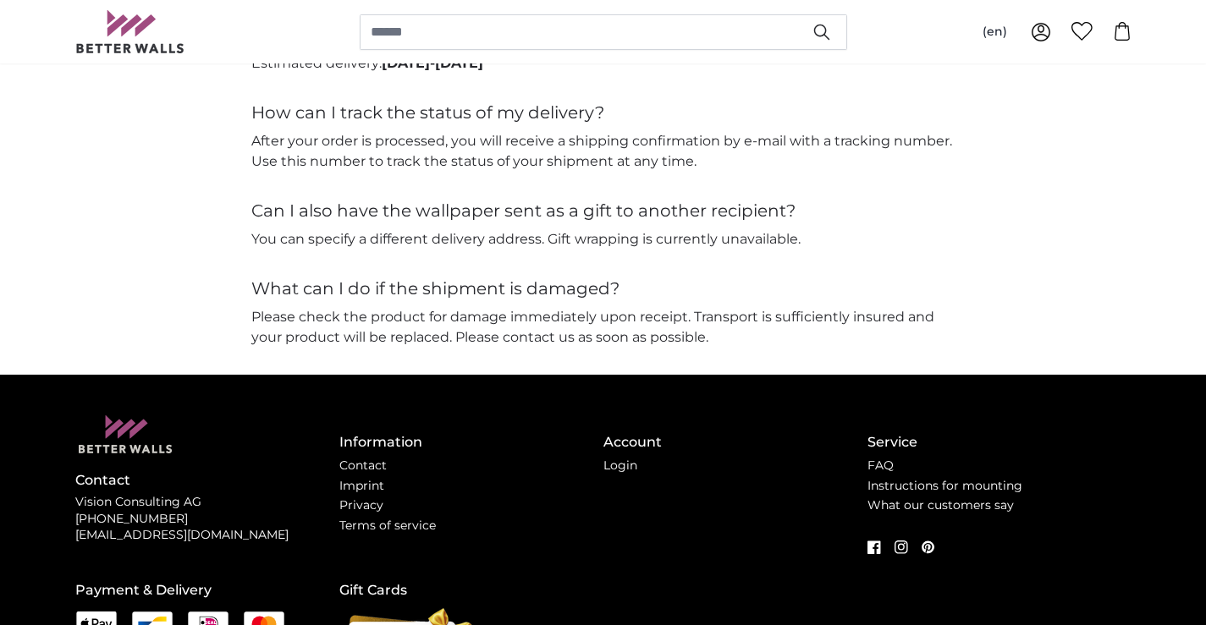
scroll to position [4130, 0]
